Goal: Obtain resource: Download file/media

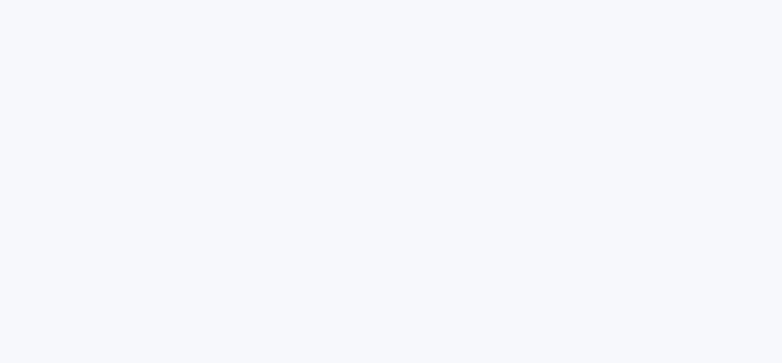
click at [616, 0] on html at bounding box center [391, 0] width 782 height 0
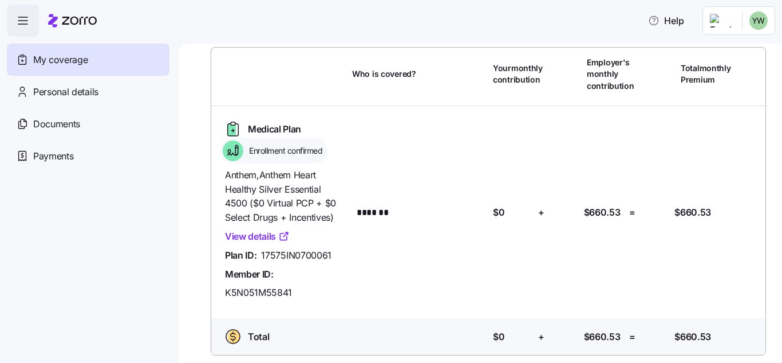
scroll to position [61, 0]
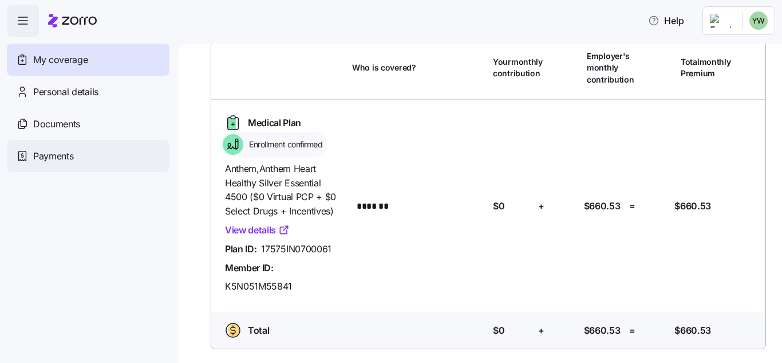
click at [42, 157] on span "Payments" at bounding box center [53, 156] width 40 height 14
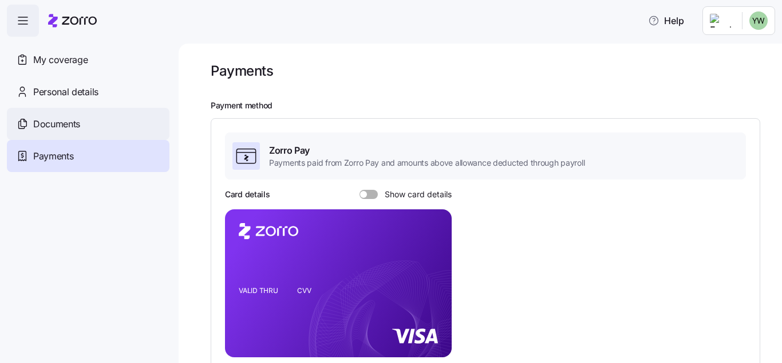
click at [70, 124] on span "Documents" at bounding box center [56, 124] width 47 height 14
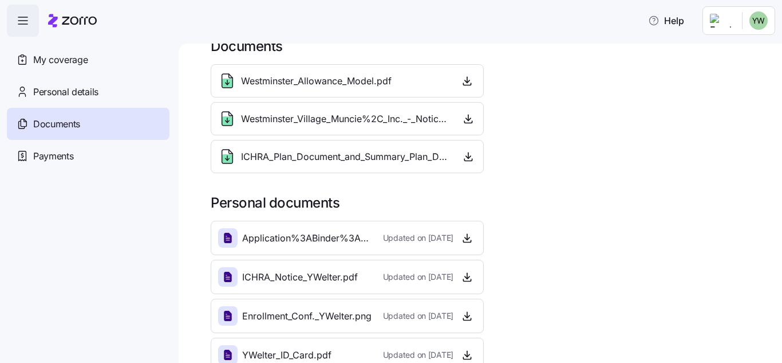
scroll to position [48, 0]
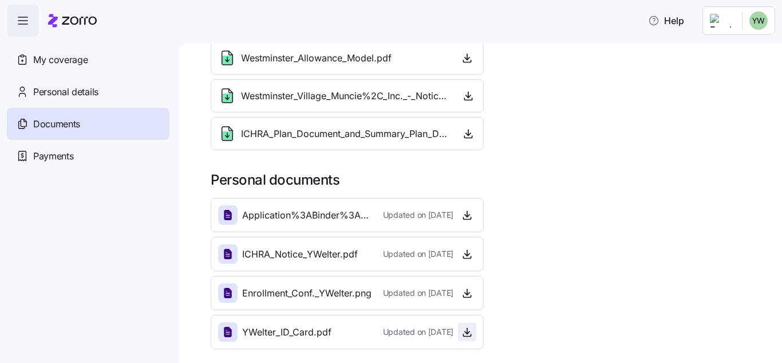
click at [465, 330] on icon "button" at bounding box center [467, 331] width 11 height 11
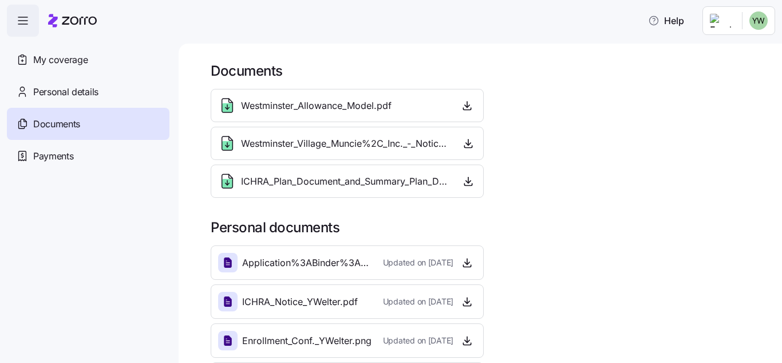
click at [754, 21] on html "Help My coverage Personal details Documents Partners hub Payments Documents Wes…" at bounding box center [391, 178] width 782 height 356
click at [739, 71] on div "Log out" at bounding box center [728, 70] width 45 height 13
